Goal: Task Accomplishment & Management: Complete application form

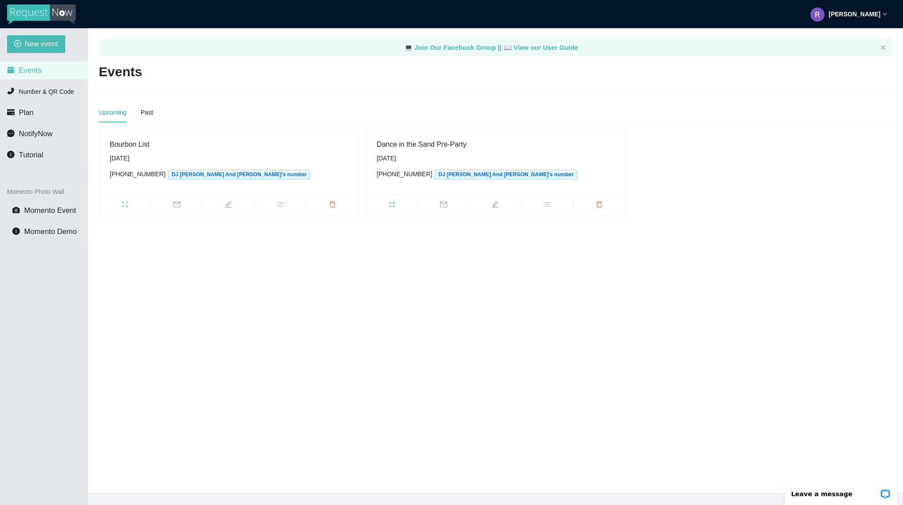
click at [321, 212] on ul at bounding box center [228, 206] width 259 height 22
click at [331, 206] on icon "delete" at bounding box center [332, 204] width 7 height 7
click at [384, 182] on span "Delete" at bounding box center [384, 180] width 18 height 10
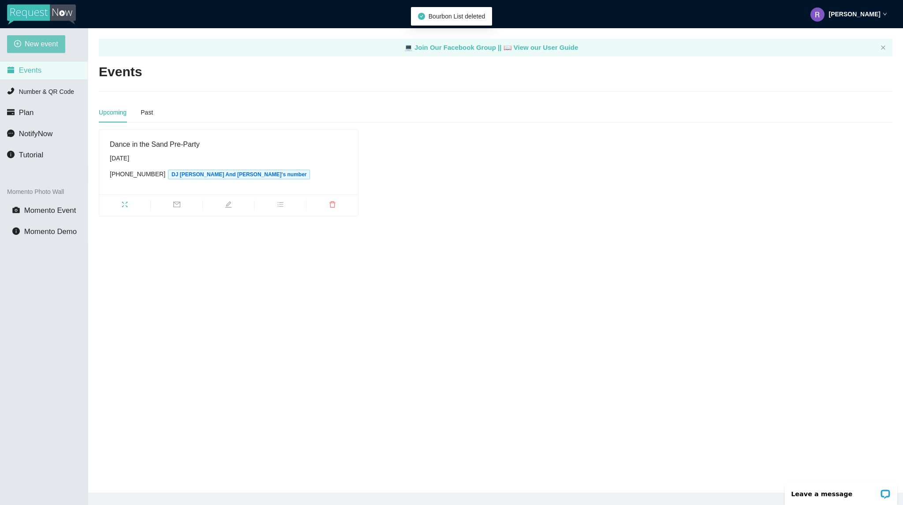
click at [54, 46] on span "New event" at bounding box center [42, 43] width 34 height 11
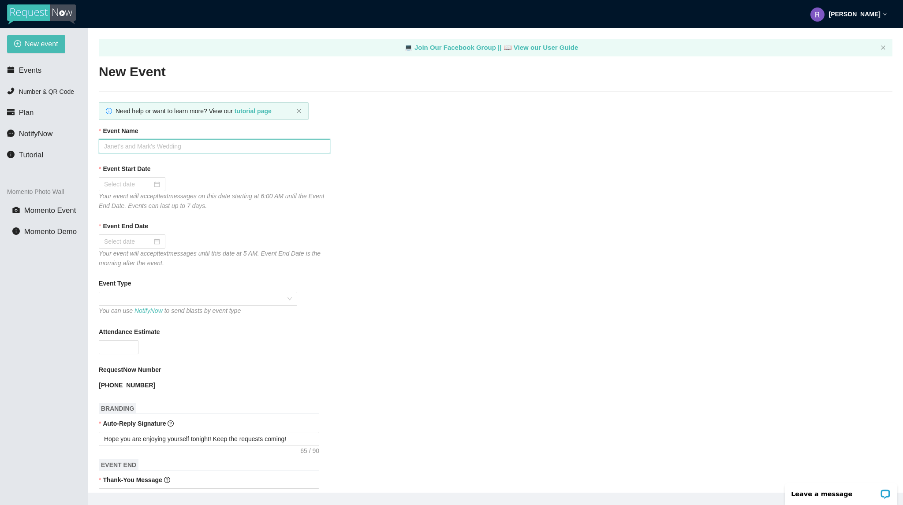
click at [157, 147] on input "Event Name" at bounding box center [215, 146] width 232 height 14
type input "Bourbon [DATE]"
click at [136, 187] on input "Event Start Date" at bounding box center [128, 185] width 48 height 10
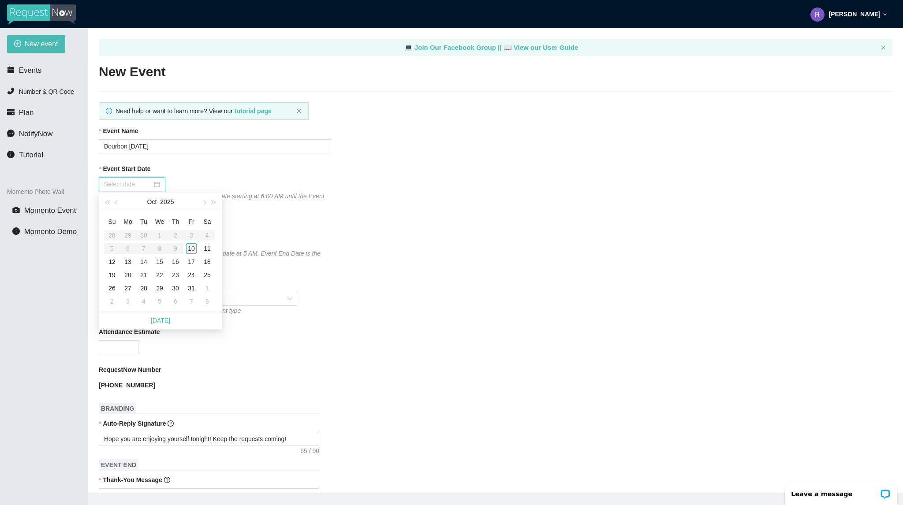
type input "[DATE]"
click at [195, 254] on div "10" at bounding box center [191, 248] width 11 height 11
type input "[DATE]"
click at [158, 246] on div "[DATE]" at bounding box center [132, 242] width 56 height 10
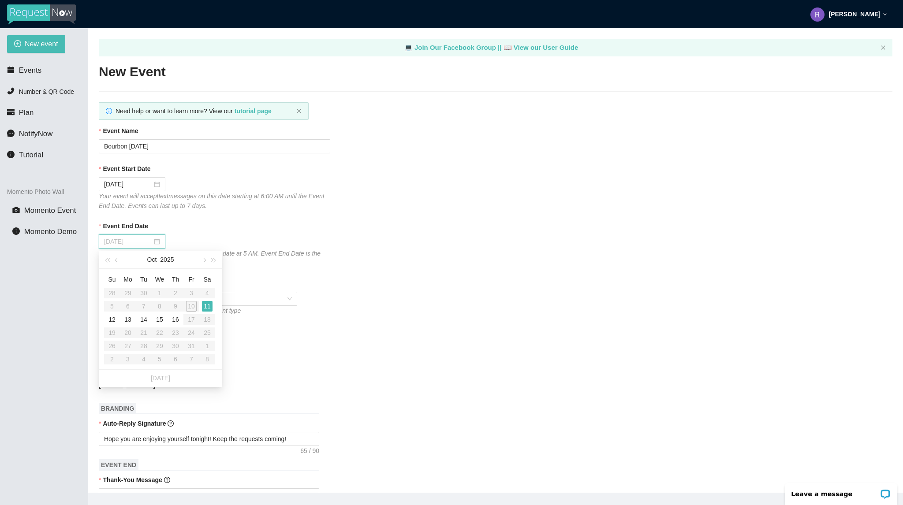
click at [204, 307] on div "11" at bounding box center [207, 306] width 11 height 11
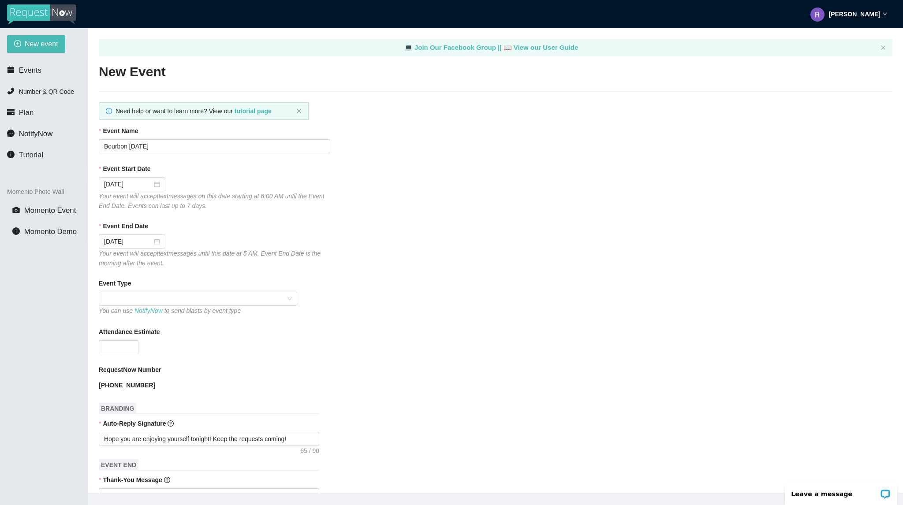
click at [168, 307] on div "You can use NotifyNow to send blasts by event type" at bounding box center [198, 311] width 198 height 10
click at [173, 299] on span at bounding box center [198, 298] width 188 height 13
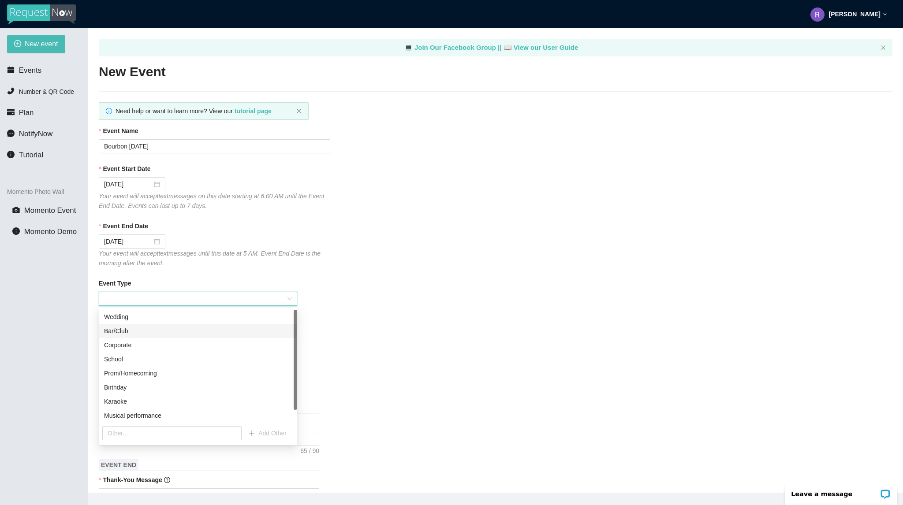
click at [163, 329] on div "Bar/Club" at bounding box center [198, 331] width 188 height 10
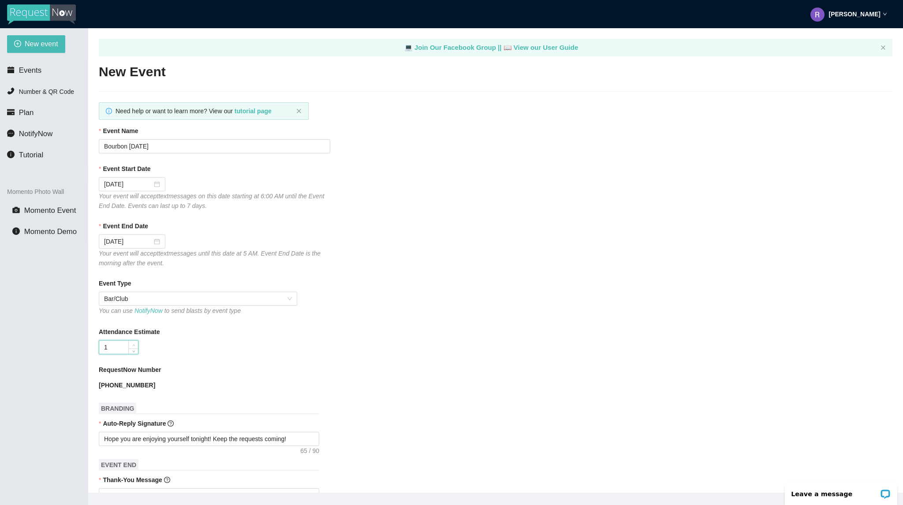
click at [131, 348] on span "up" at bounding box center [133, 345] width 5 height 5
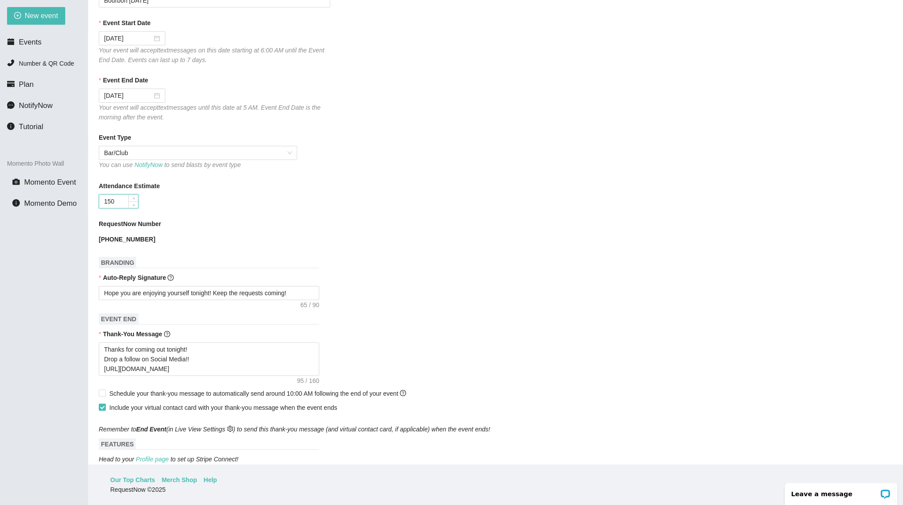
scroll to position [176, 0]
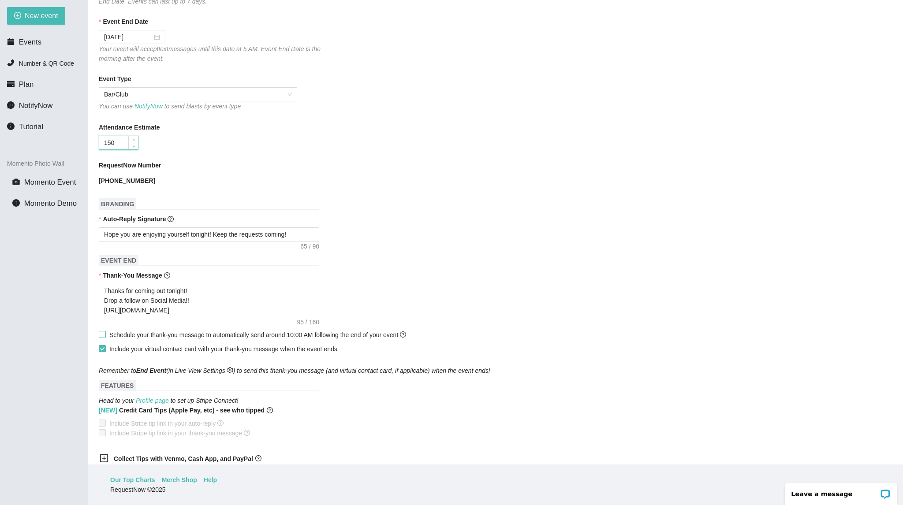
type input "150"
click at [128, 339] on span "Schedule your thank-you message to automatically send around 10:00 AM following…" at bounding box center [257, 335] width 297 height 7
click at [105, 337] on input "Schedule your thank-you message to automatically send around 10:00 AM following…" at bounding box center [102, 334] width 6 height 6
checkbox input "true"
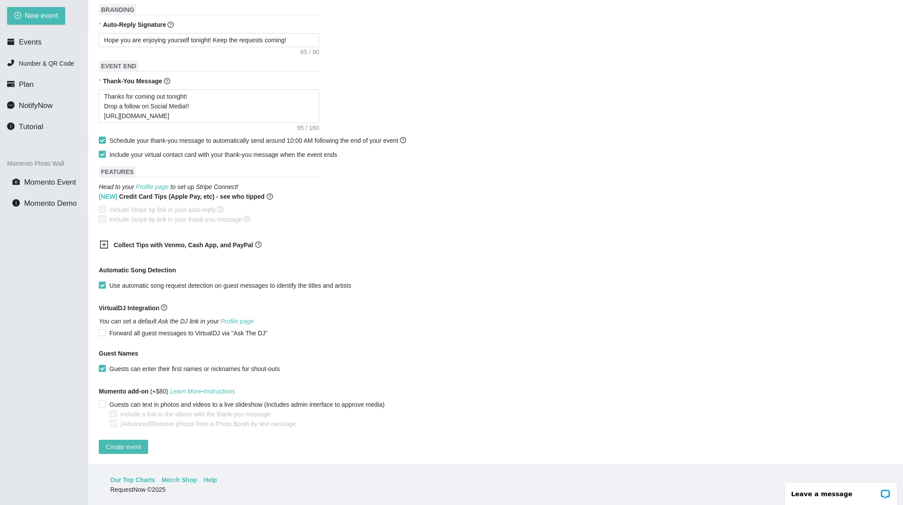
scroll to position [379, 0]
click at [123, 442] on span "Create event" at bounding box center [123, 447] width 35 height 10
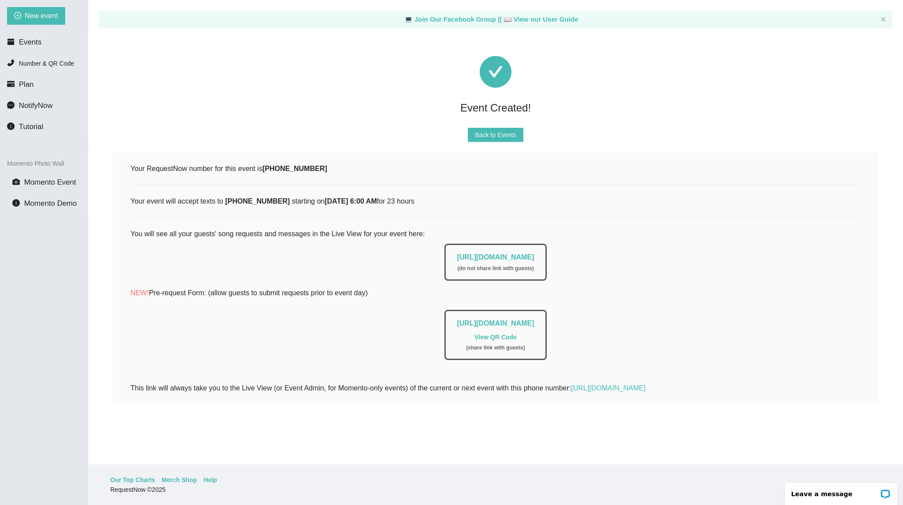
click at [44, 26] on div "New event Events Number & QR Code Plan NotifyNow Tutorial Momento Photo Wall Mo…" at bounding box center [44, 252] width 88 height 505
click at [48, 20] on span "New event" at bounding box center [42, 15] width 34 height 11
type textarea "[URL][DOMAIN_NAME]"
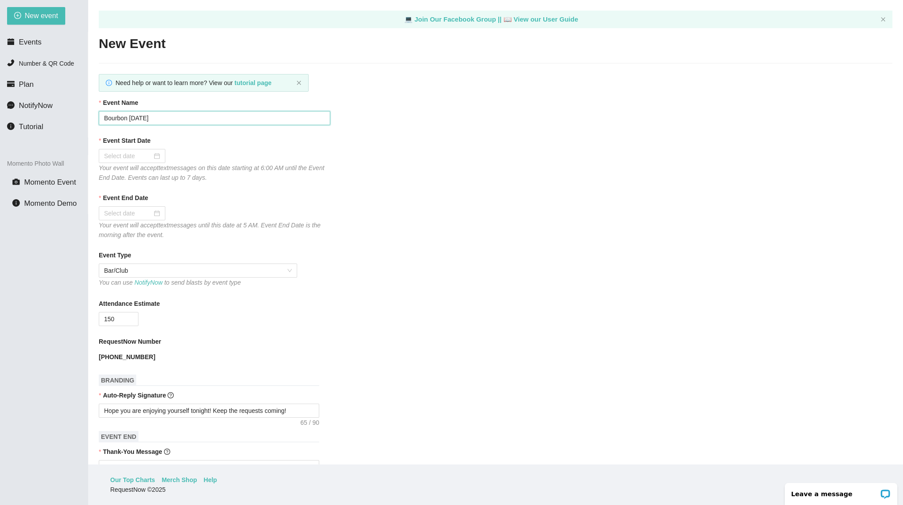
click at [145, 115] on input "Bourbon [DATE]" at bounding box center [215, 118] width 232 height 14
type input "Bourbon [DATE]"
click at [128, 159] on input "Event Start Date" at bounding box center [128, 156] width 48 height 10
type input "[DATE]"
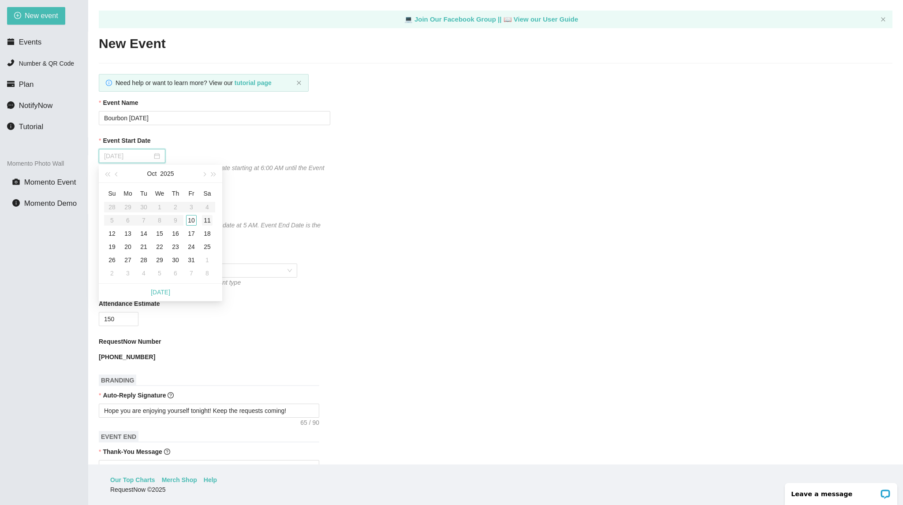
click at [210, 225] on div "11" at bounding box center [207, 220] width 11 height 11
type input "[DATE]"
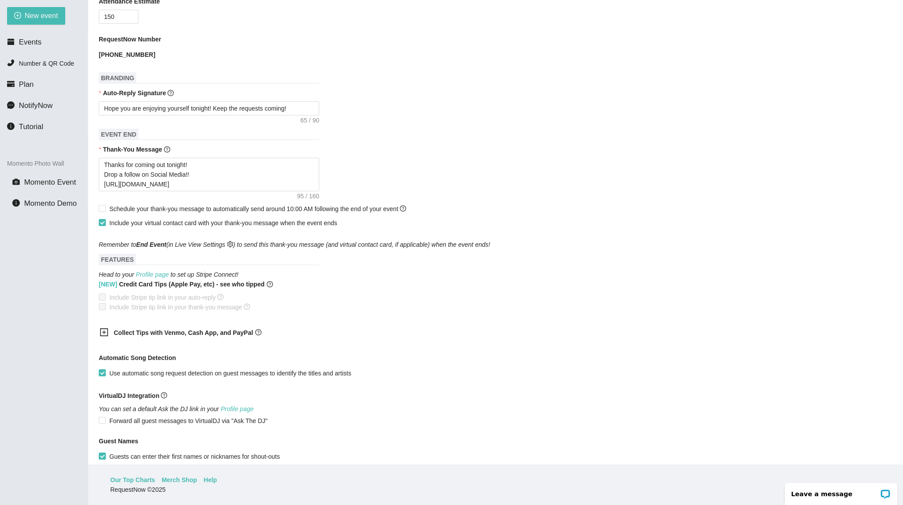
scroll to position [309, 0]
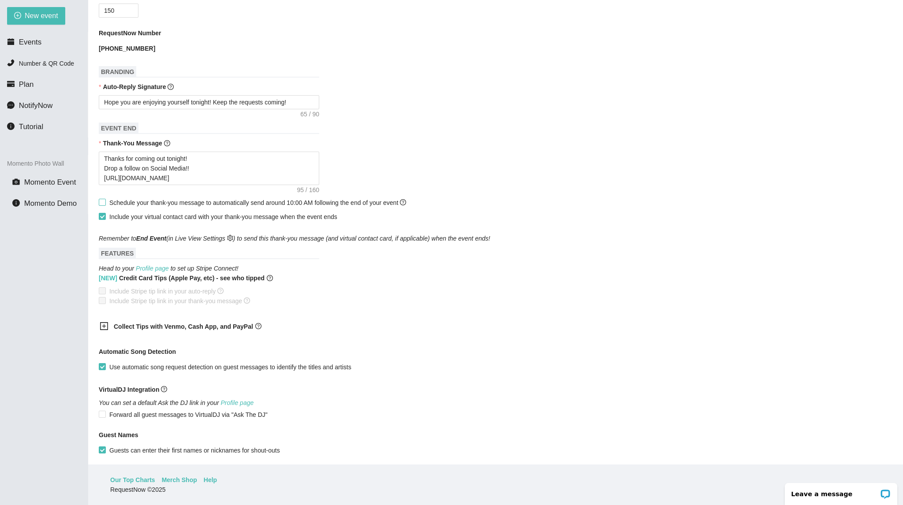
click at [145, 206] on span "Schedule your thank-you message to automatically send around 10:00 AM following…" at bounding box center [257, 202] width 297 height 7
click at [105, 205] on input "Schedule your thank-you message to automatically send around 10:00 AM following…" at bounding box center [102, 202] width 6 height 6
checkbox input "true"
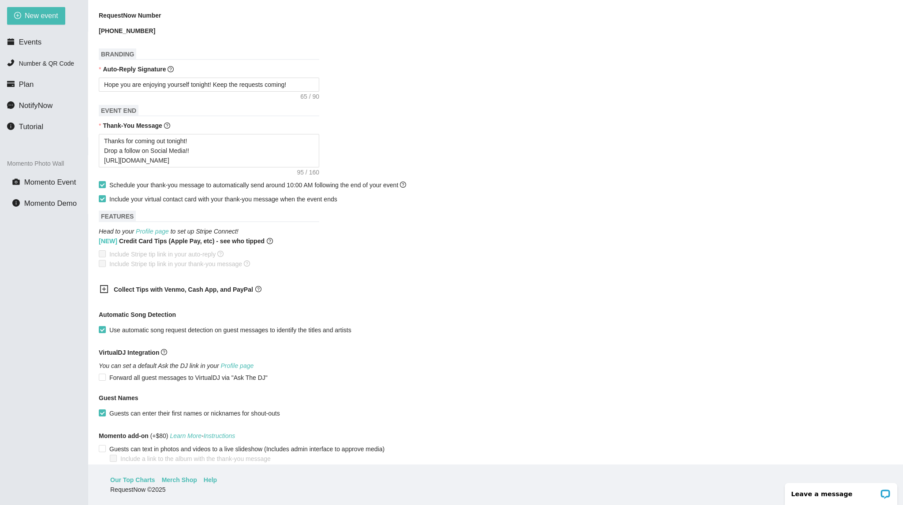
scroll to position [379, 0]
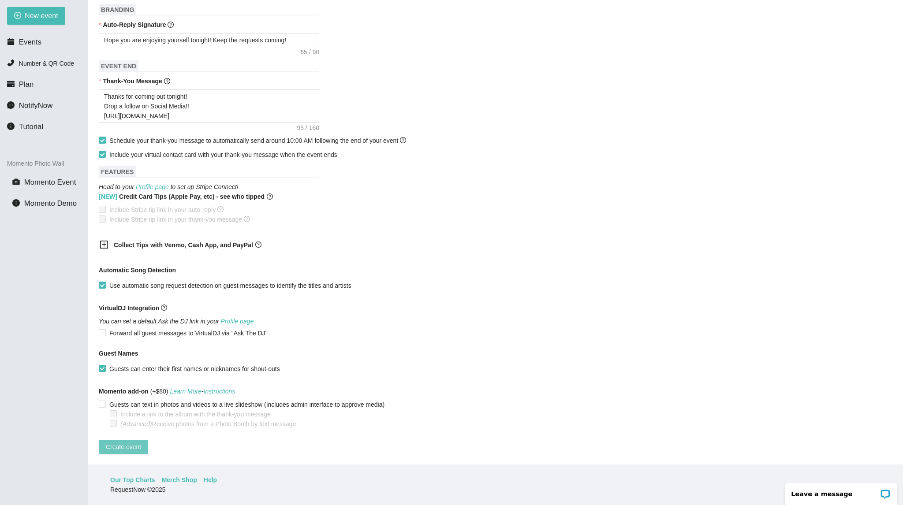
click at [125, 442] on span "Create event" at bounding box center [123, 447] width 35 height 10
